Goal: Task Accomplishment & Management: Complete application form

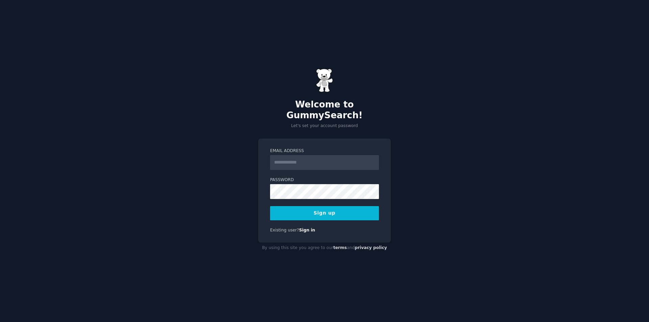
type input "**********"
click at [325, 212] on button "Sign up" at bounding box center [324, 213] width 109 height 14
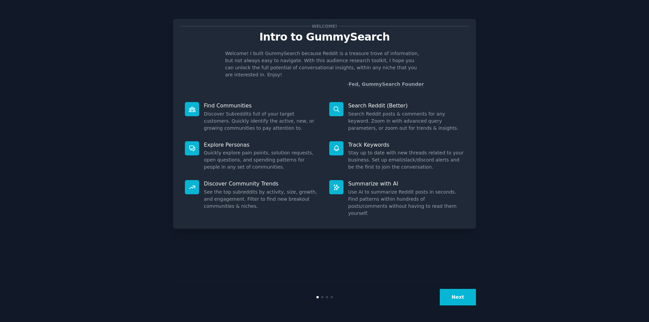
click at [455, 298] on button "Next" at bounding box center [458, 297] width 36 height 17
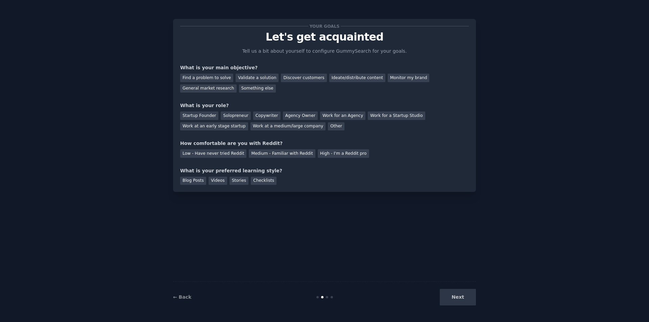
click at [184, 293] on div "← Back Next" at bounding box center [324, 296] width 303 height 31
click at [180, 296] on link "← Back" at bounding box center [182, 296] width 18 height 5
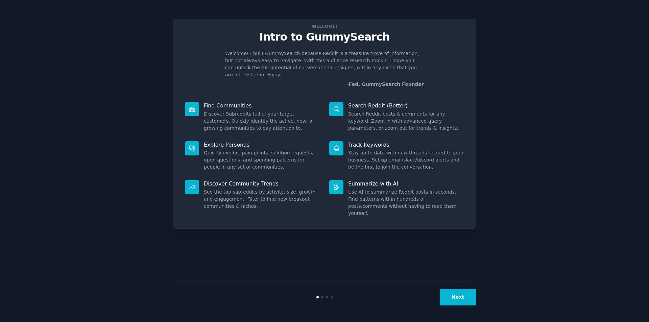
click at [461, 297] on button "Next" at bounding box center [458, 297] width 36 height 17
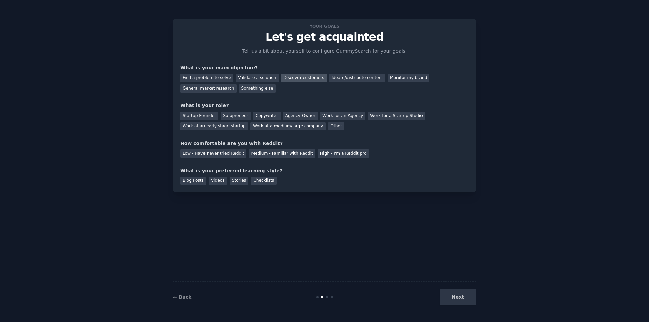
click at [282, 77] on div "Discover customers" at bounding box center [304, 78] width 46 height 8
click at [254, 77] on div "Validate a solution" at bounding box center [257, 78] width 43 height 8
click at [246, 96] on div "Your goals Let's get acquainted Tell us a bit about yourself to configure Gummy…" at bounding box center [324, 105] width 289 height 159
click at [202, 78] on div "Find a problem to solve" at bounding box center [206, 78] width 53 height 8
click at [195, 117] on div "Startup Founder" at bounding box center [199, 116] width 38 height 8
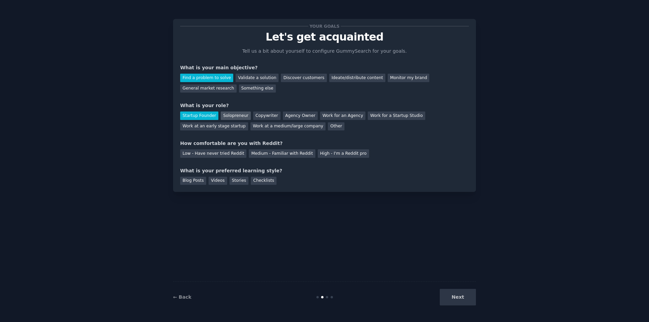
click at [223, 115] on div "Solopreneur" at bounding box center [236, 116] width 30 height 8
click at [273, 155] on div "Medium - Familiar with Reddit" at bounding box center [282, 153] width 66 height 8
click at [256, 180] on div "Checklists" at bounding box center [264, 181] width 26 height 8
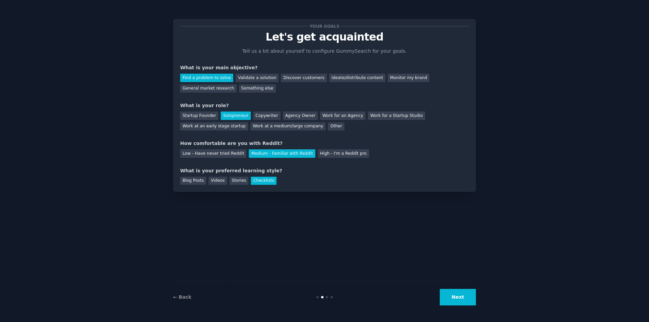
click at [465, 299] on button "Next" at bounding box center [458, 297] width 36 height 17
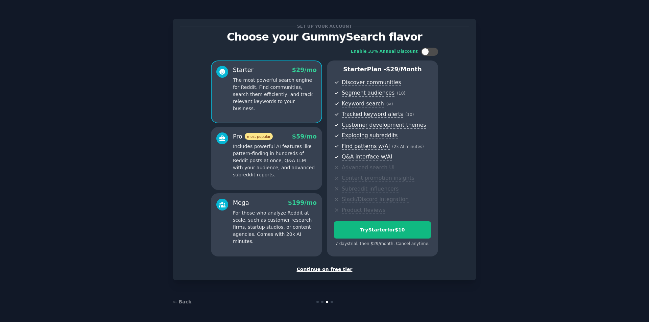
click at [333, 267] on div "Continue on free tier" at bounding box center [324, 269] width 289 height 7
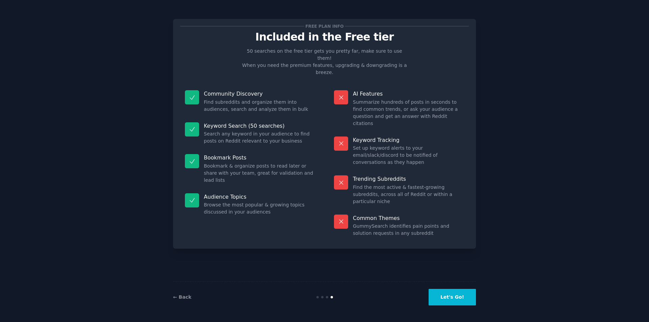
click at [448, 298] on button "Let's Go!" at bounding box center [451, 297] width 47 height 17
